Goal: Navigation & Orientation: Find specific page/section

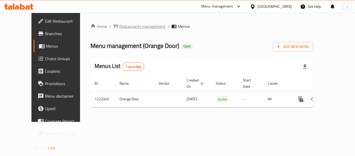
click at [126, 26] on span "Restaurants management" at bounding box center [142, 26] width 46 height 6
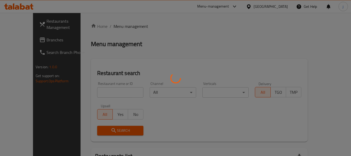
click at [12, 40] on div at bounding box center [175, 78] width 351 height 156
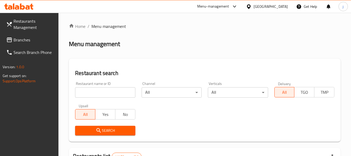
click at [25, 43] on span "Branches" at bounding box center [34, 40] width 41 height 6
